Goal: Browse casually

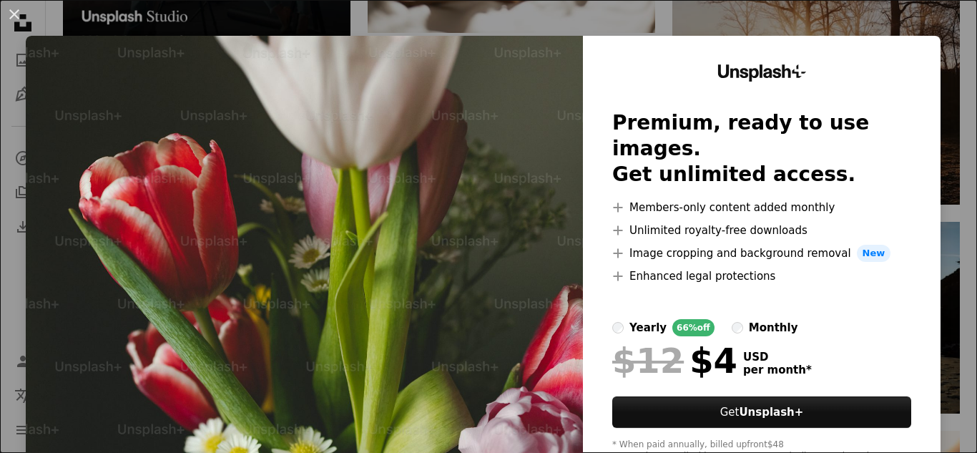
click at [384, 65] on img at bounding box center [304, 263] width 557 height 455
drag, startPoint x: 384, startPoint y: 65, endPoint x: 391, endPoint y: 72, distance: 9.1
click at [389, 70] on img at bounding box center [304, 263] width 557 height 455
click at [854, 62] on div "Unsplash+ Premium, ready to use images. Get unlimited access. A plus sign Membe…" at bounding box center [762, 263] width 358 height 455
drag, startPoint x: 925, startPoint y: 49, endPoint x: 923, endPoint y: 58, distance: 8.8
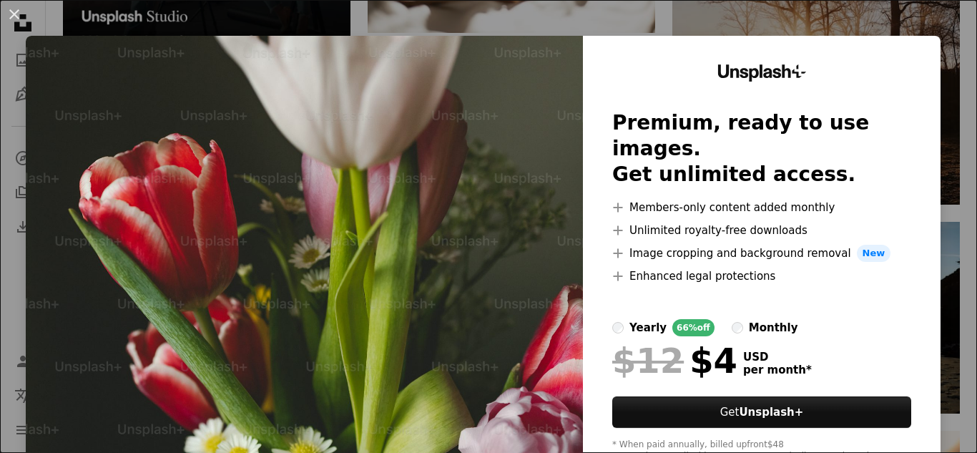
click at [925, 56] on div "Unsplash+ Premium, ready to use images. Get unlimited access. A plus sign Membe…" at bounding box center [762, 263] width 358 height 455
drag, startPoint x: 911, startPoint y: 245, endPoint x: 894, endPoint y: 266, distance: 26.9
click at [908, 258] on div "Unsplash+ Premium, ready to use images. Get unlimited access. A plus sign Membe…" at bounding box center [762, 263] width 358 height 455
drag, startPoint x: 484, startPoint y: 338, endPoint x: 406, endPoint y: 299, distance: 87.0
click at [484, 336] on img at bounding box center [304, 263] width 557 height 455
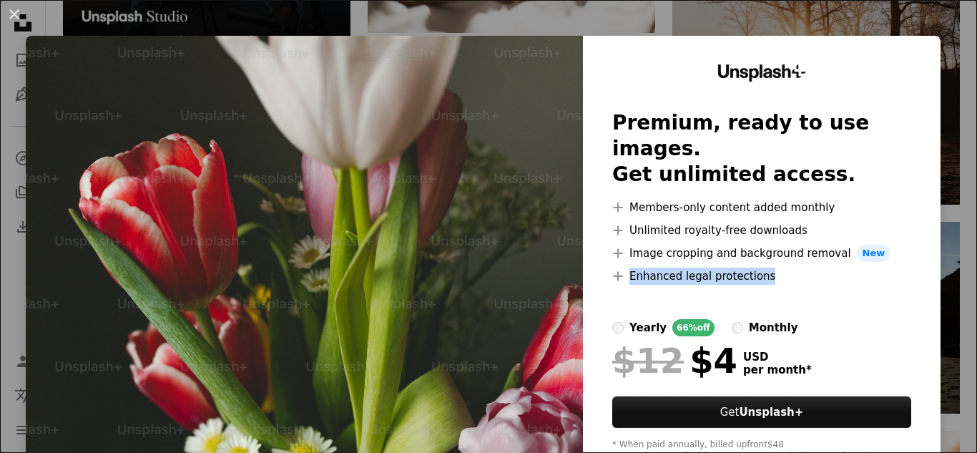
drag, startPoint x: 404, startPoint y: 298, endPoint x: 188, endPoint y: 212, distance: 232.5
click at [403, 298] on img at bounding box center [304, 263] width 557 height 455
click at [16, 6] on button "An X shape" at bounding box center [14, 14] width 17 height 17
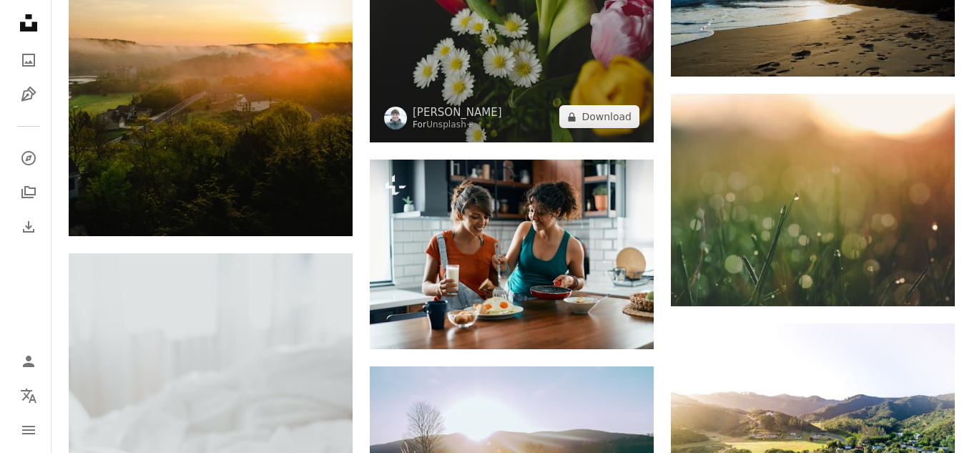
scroll to position [4406, 0]
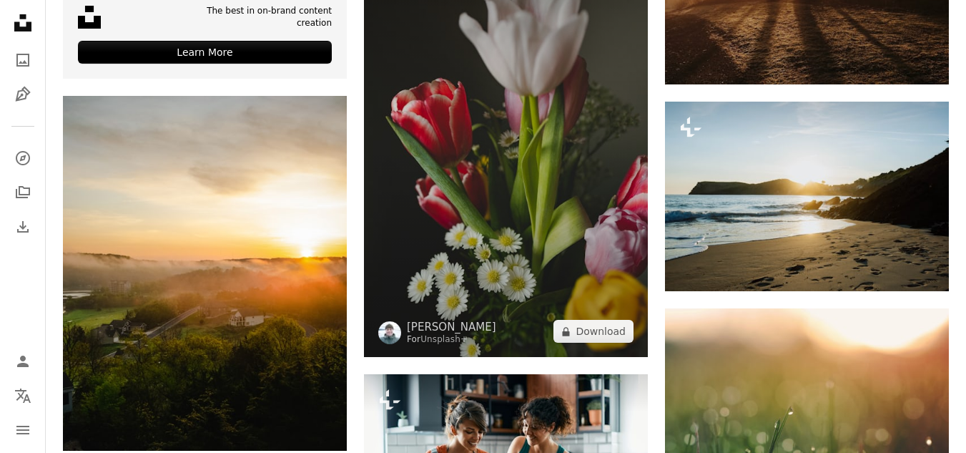
click at [530, 255] on img at bounding box center [506, 144] width 284 height 426
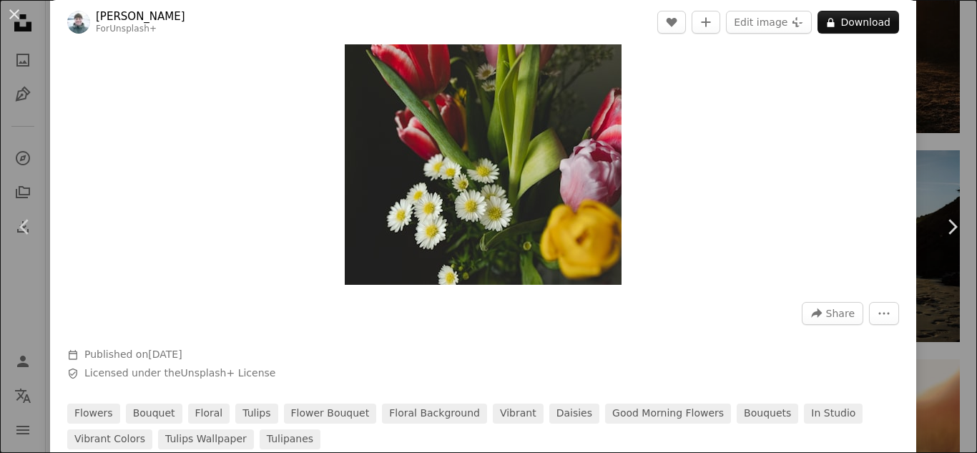
scroll to position [215, 0]
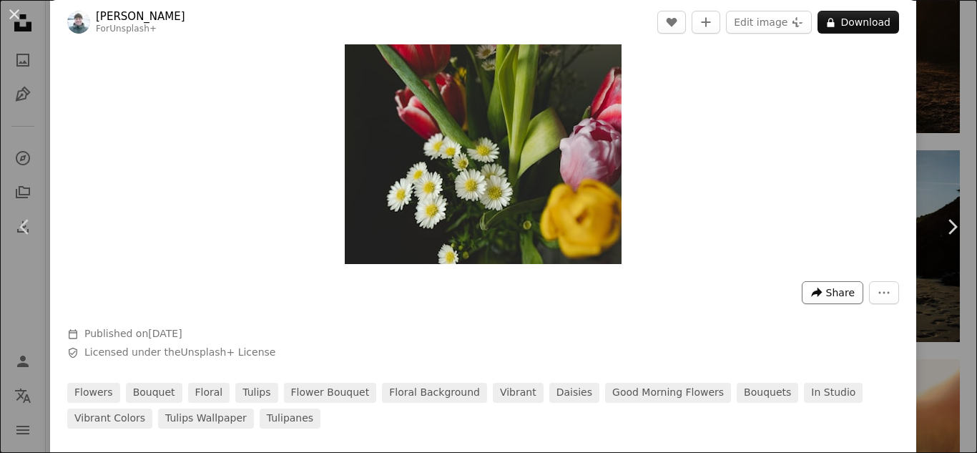
click at [826, 293] on span "Share" at bounding box center [840, 292] width 29 height 21
click at [878, 287] on icon "More Actions" at bounding box center [884, 292] width 13 height 13
click at [605, 392] on link "good morning flowers" at bounding box center [668, 393] width 126 height 20
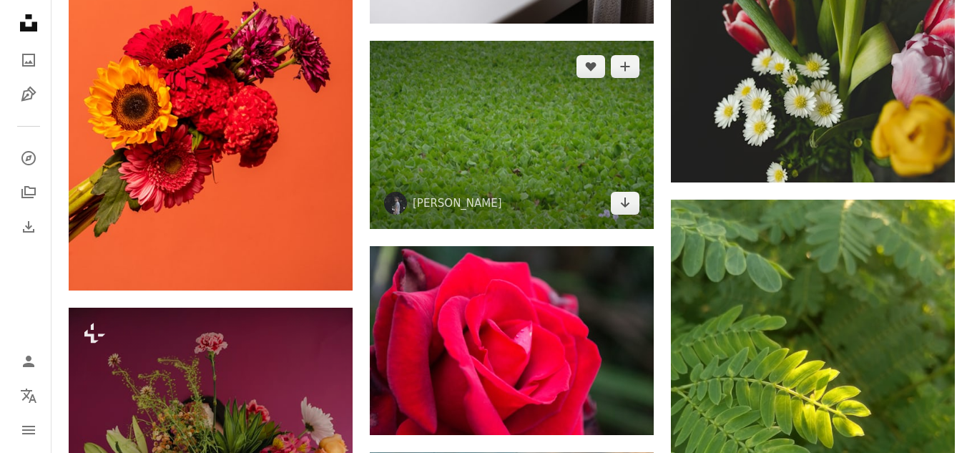
scroll to position [1502, 0]
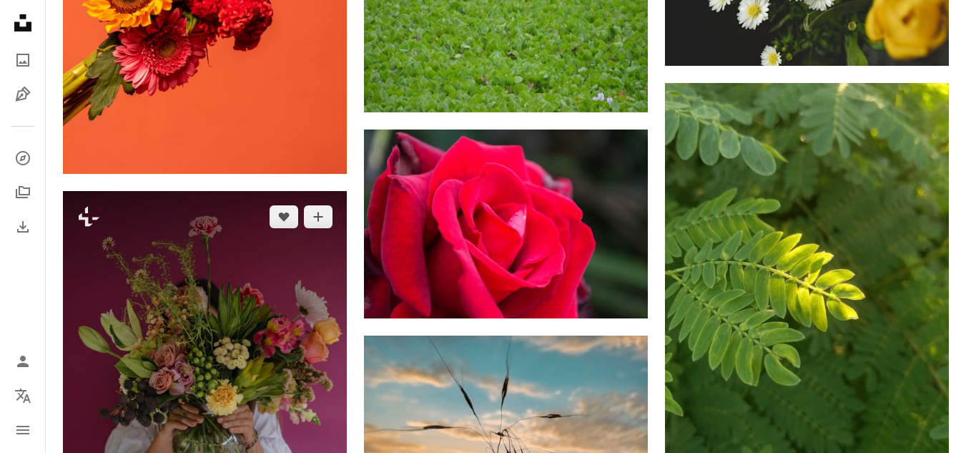
click at [268, 317] on img at bounding box center [205, 424] width 284 height 466
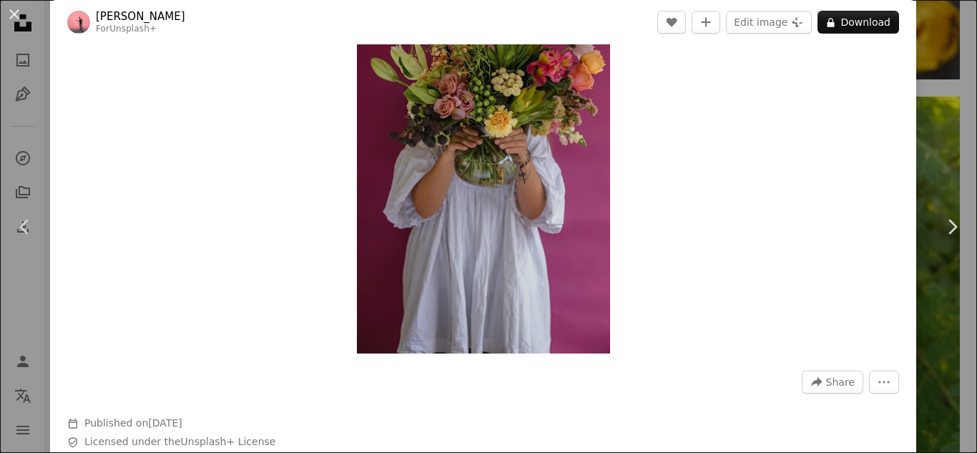
scroll to position [358, 0]
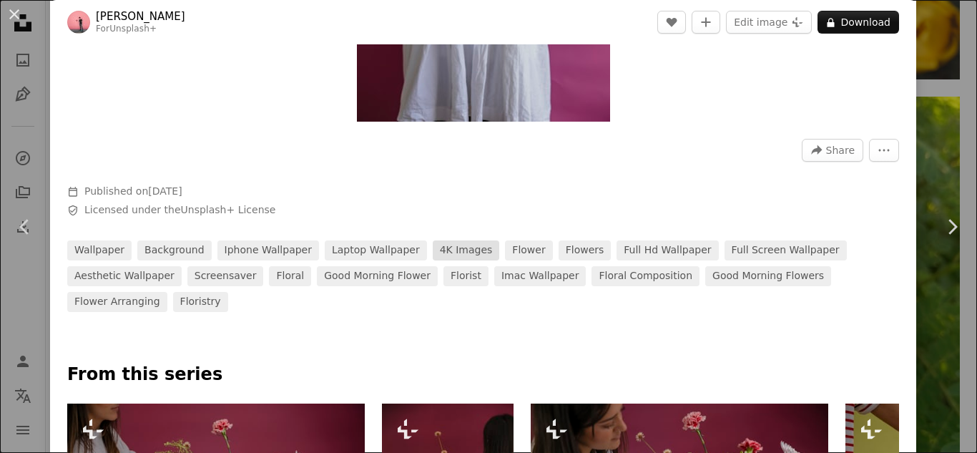
click at [433, 248] on link "4K Images" at bounding box center [466, 250] width 67 height 20
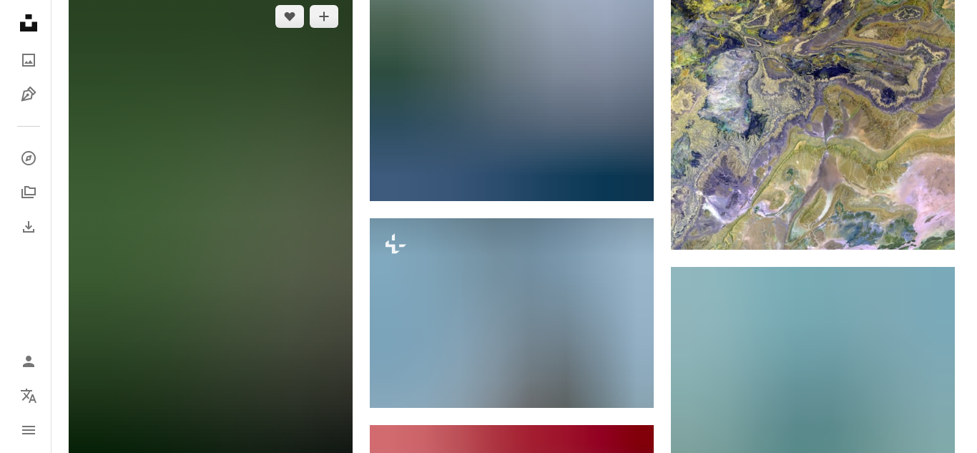
scroll to position [787, 0]
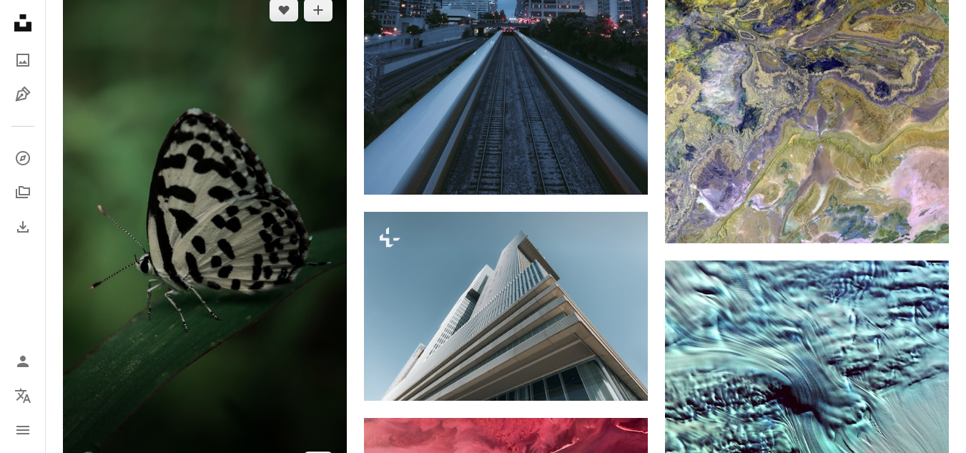
click at [197, 245] on img at bounding box center [205, 236] width 284 height 505
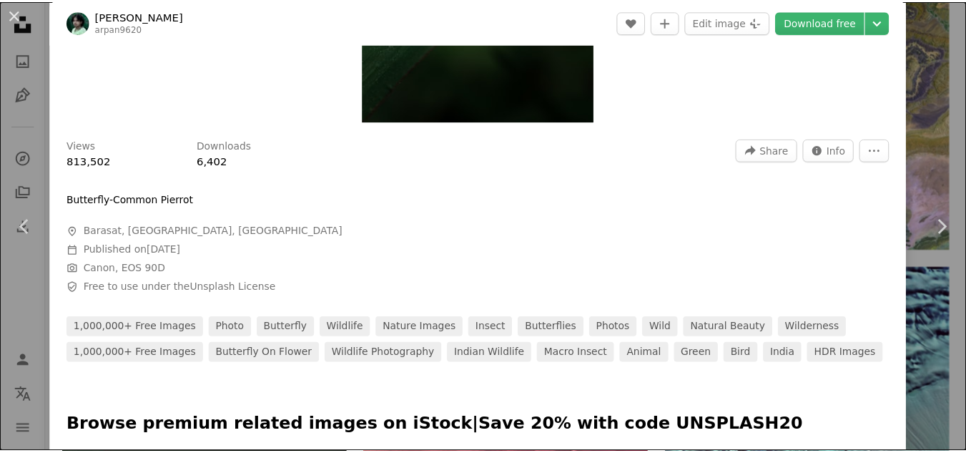
scroll to position [358, 0]
